Goal: Navigation & Orientation: Find specific page/section

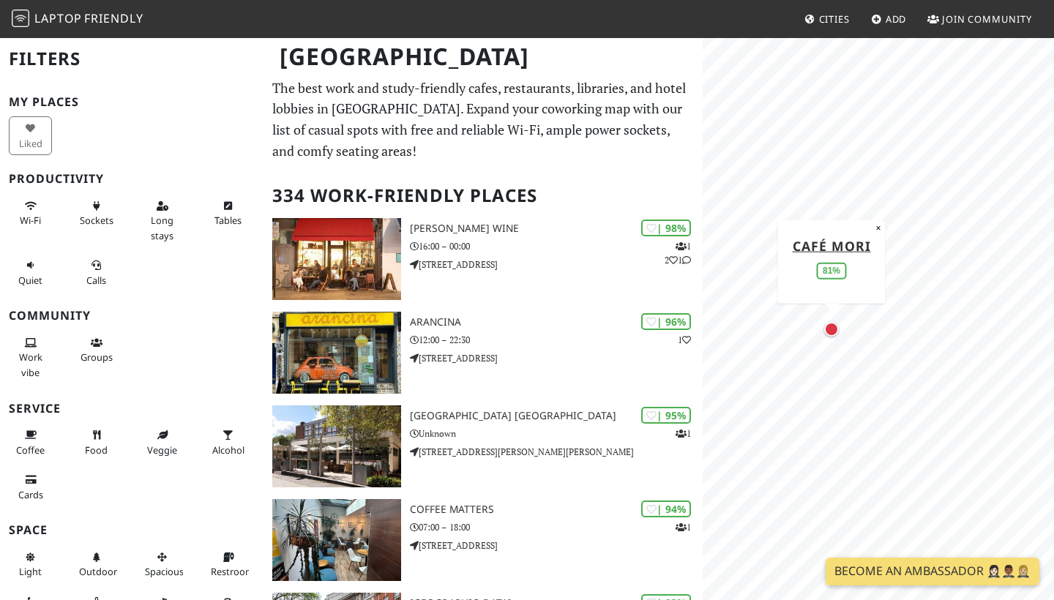
click at [832, 332] on div "Map marker" at bounding box center [831, 329] width 15 height 15
click at [813, 180] on div "Map marker" at bounding box center [813, 179] width 13 height 13
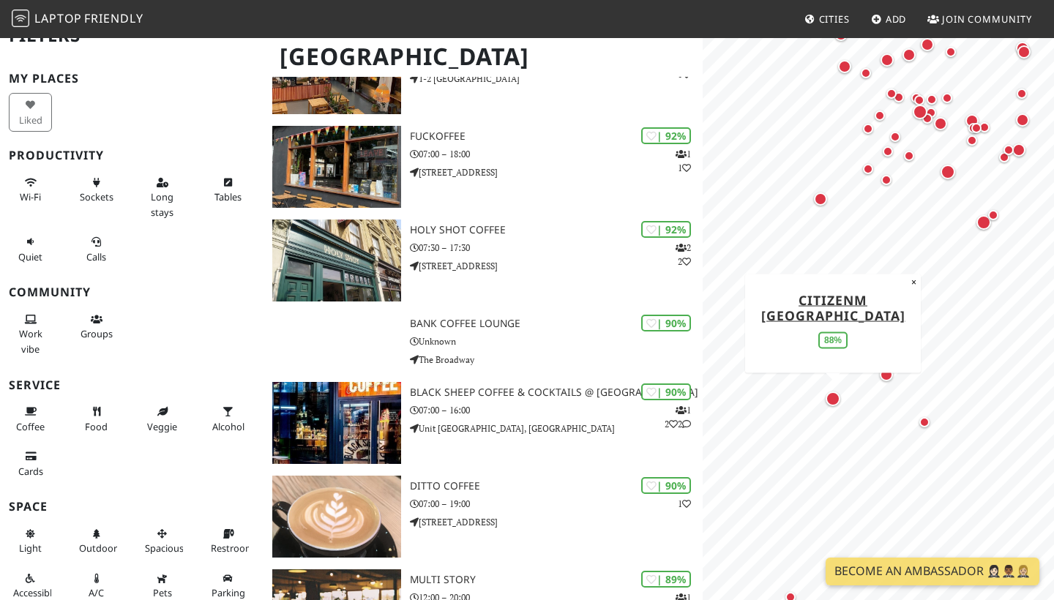
click at [833, 400] on div "Map marker" at bounding box center [833, 399] width 15 height 15
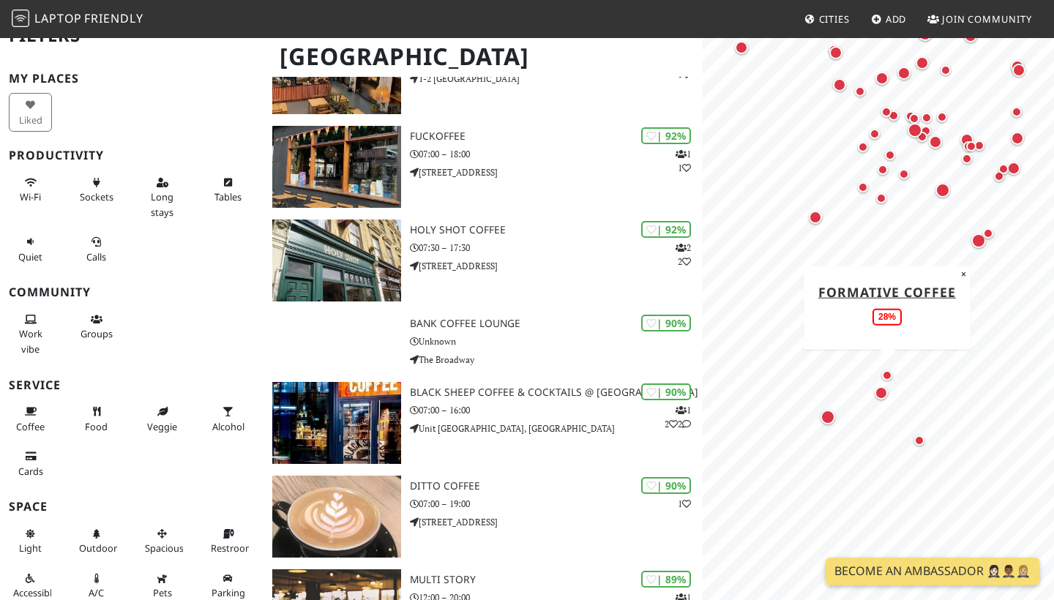
click at [886, 373] on div "Map marker" at bounding box center [887, 375] width 10 height 10
click at [882, 393] on div "Map marker" at bounding box center [881, 392] width 13 height 13
